Goal: Check status: Check status

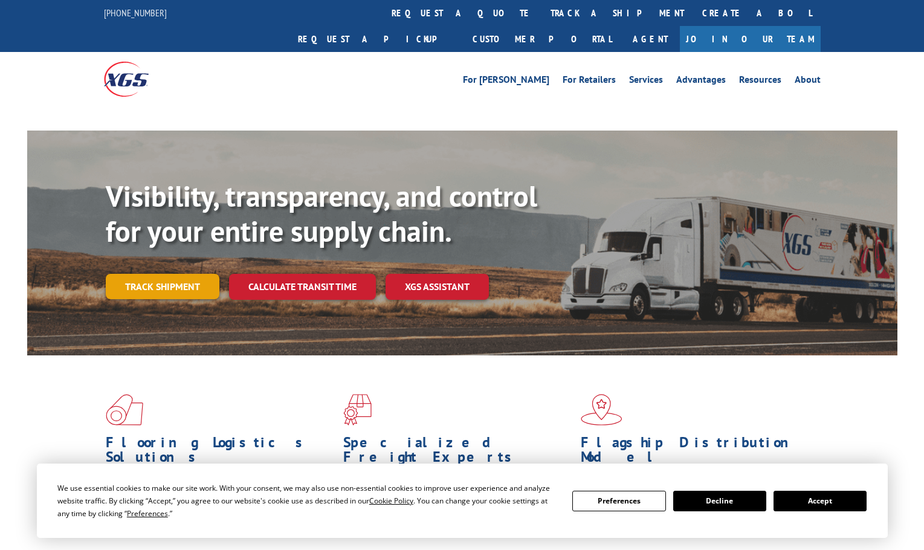
click at [189, 274] on link "Track shipment" at bounding box center [163, 286] width 114 height 25
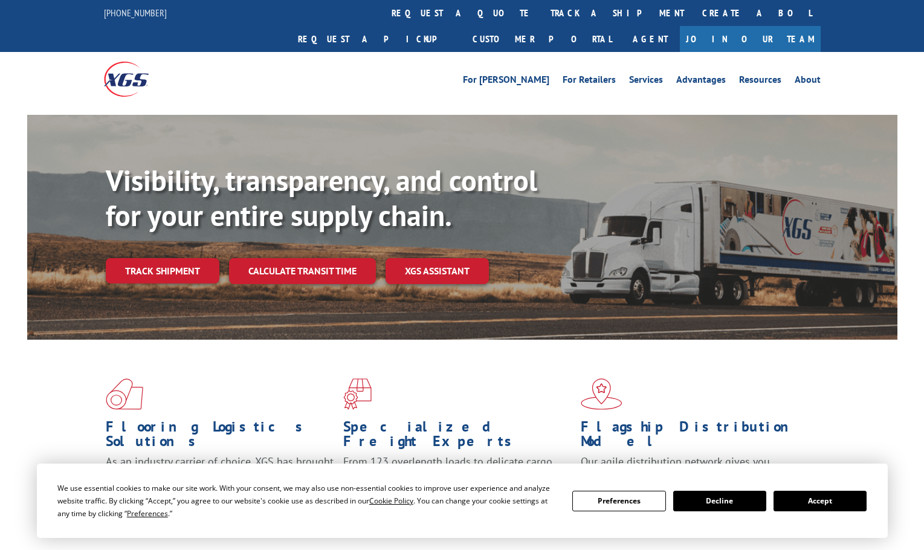
click at [184, 258] on link "Track shipment" at bounding box center [163, 270] width 114 height 25
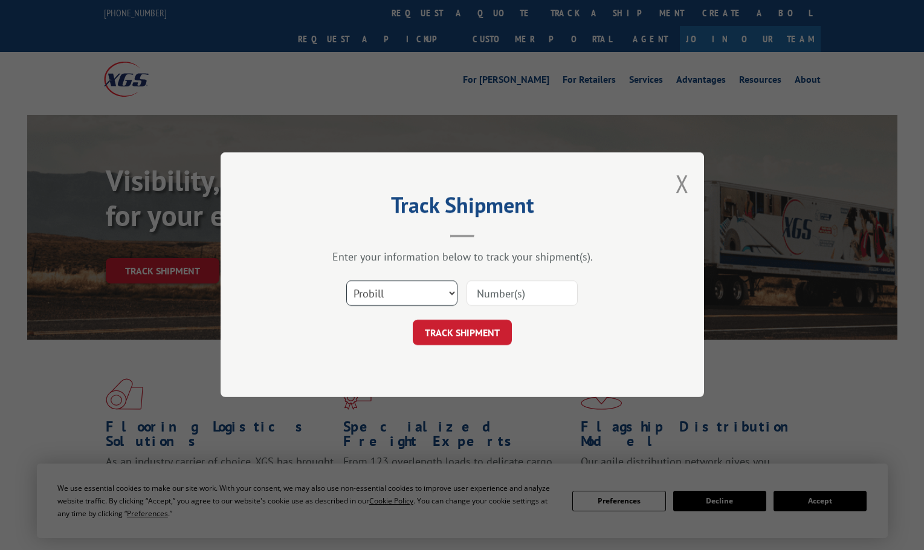
click at [388, 286] on select "Select category... Probill BOL PO" at bounding box center [401, 293] width 111 height 25
select select "bol"
click at [346, 281] on select "Select category... Probill BOL PO" at bounding box center [401, 293] width 111 height 25
click at [506, 298] on input at bounding box center [521, 293] width 111 height 25
paste input "2846197"
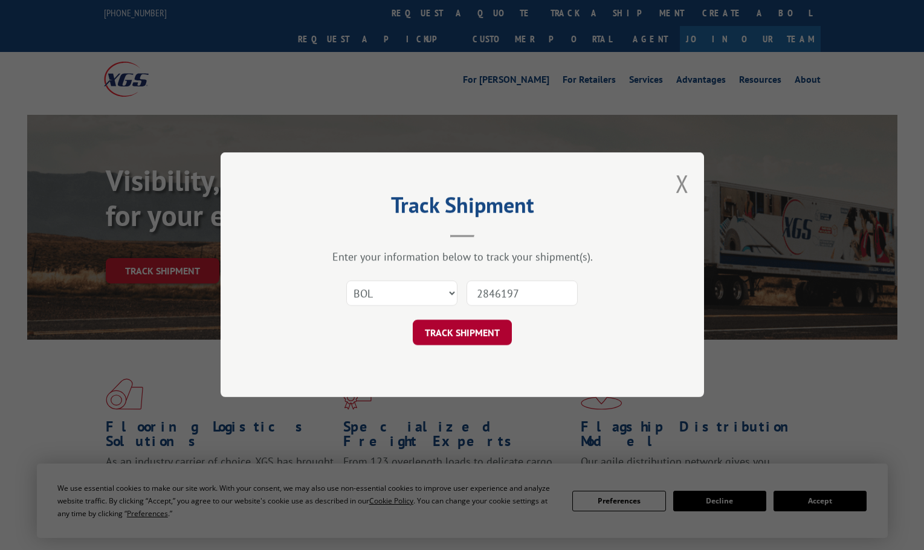
drag, startPoint x: 483, startPoint y: 291, endPoint x: 495, endPoint y: 333, distance: 44.0
click at [485, 294] on input "2846197" at bounding box center [521, 293] width 111 height 25
type input "2846197"
click at [474, 323] on button "TRACK SHIPMENT" at bounding box center [462, 332] width 99 height 25
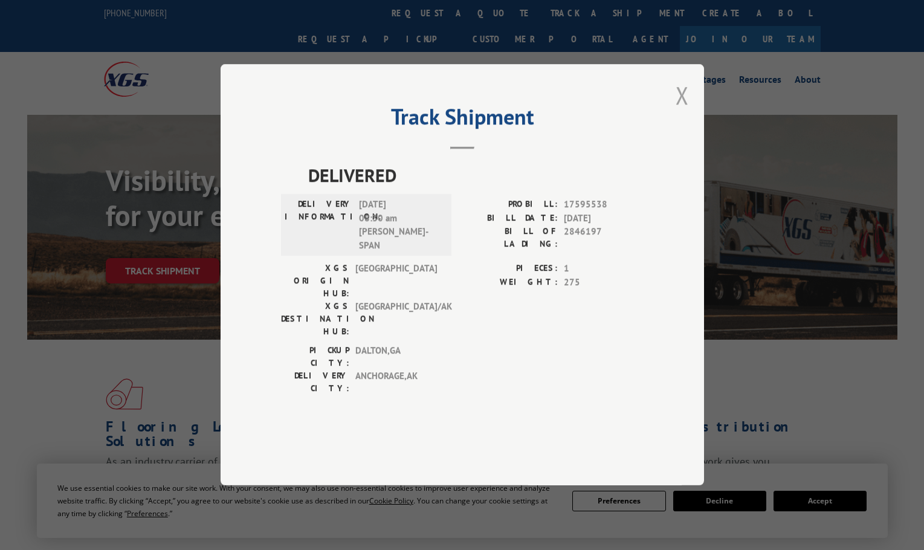
click at [680, 111] on button "Close modal" at bounding box center [681, 95] width 13 height 32
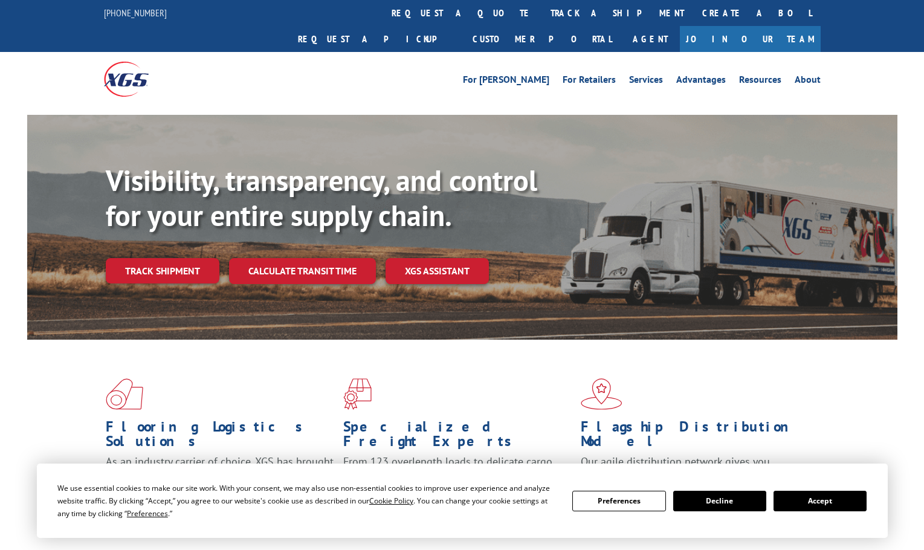
click at [308, 68] on div "For [PERSON_NAME] For Retailers Services Advantages Resources About For [PERSON…" at bounding box center [462, 79] width 716 height 54
